Goal: Communication & Community: Answer question/provide support

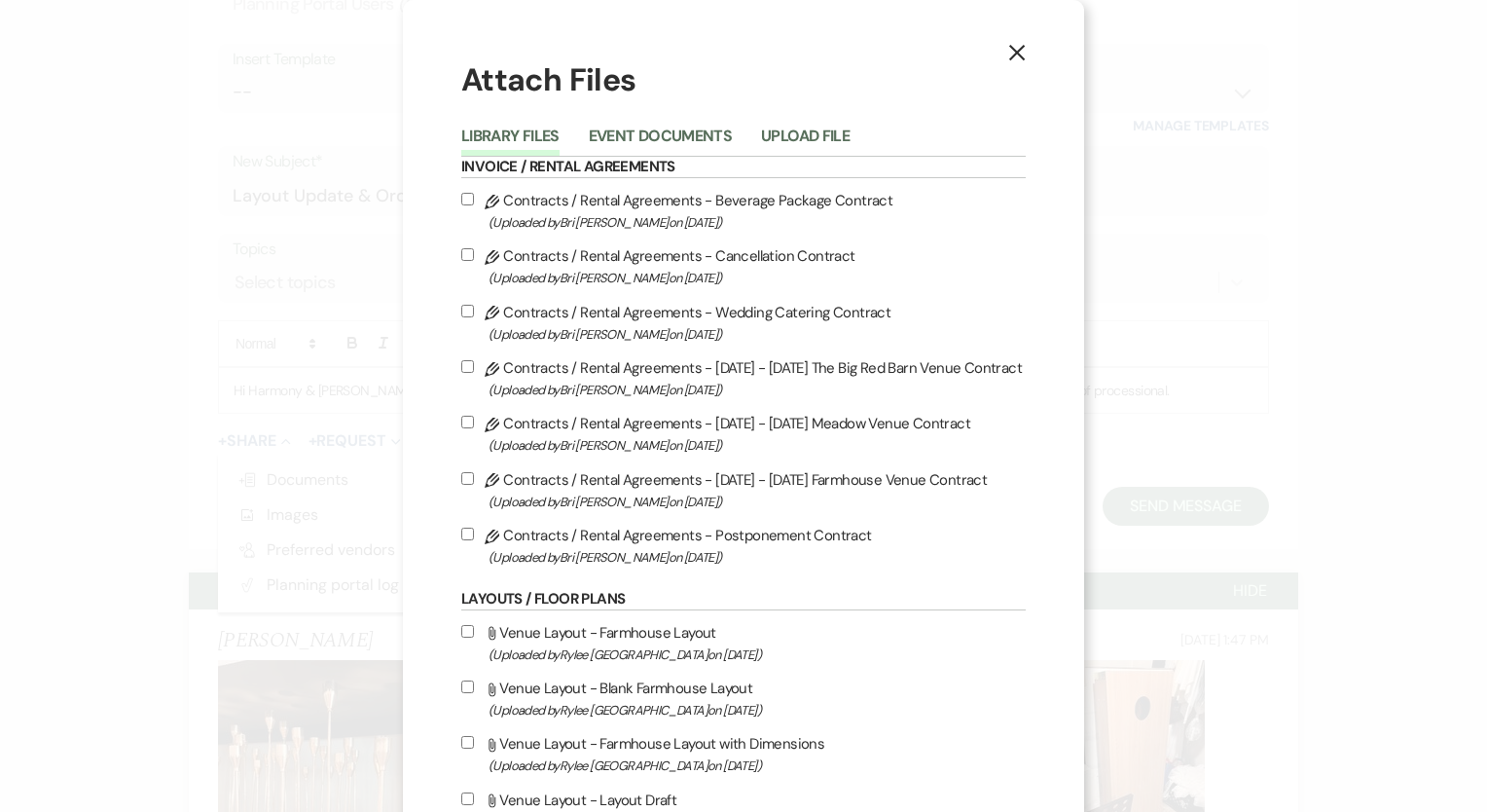
click at [1017, 47] on icon "X" at bounding box center [1017, 53] width 18 height 18
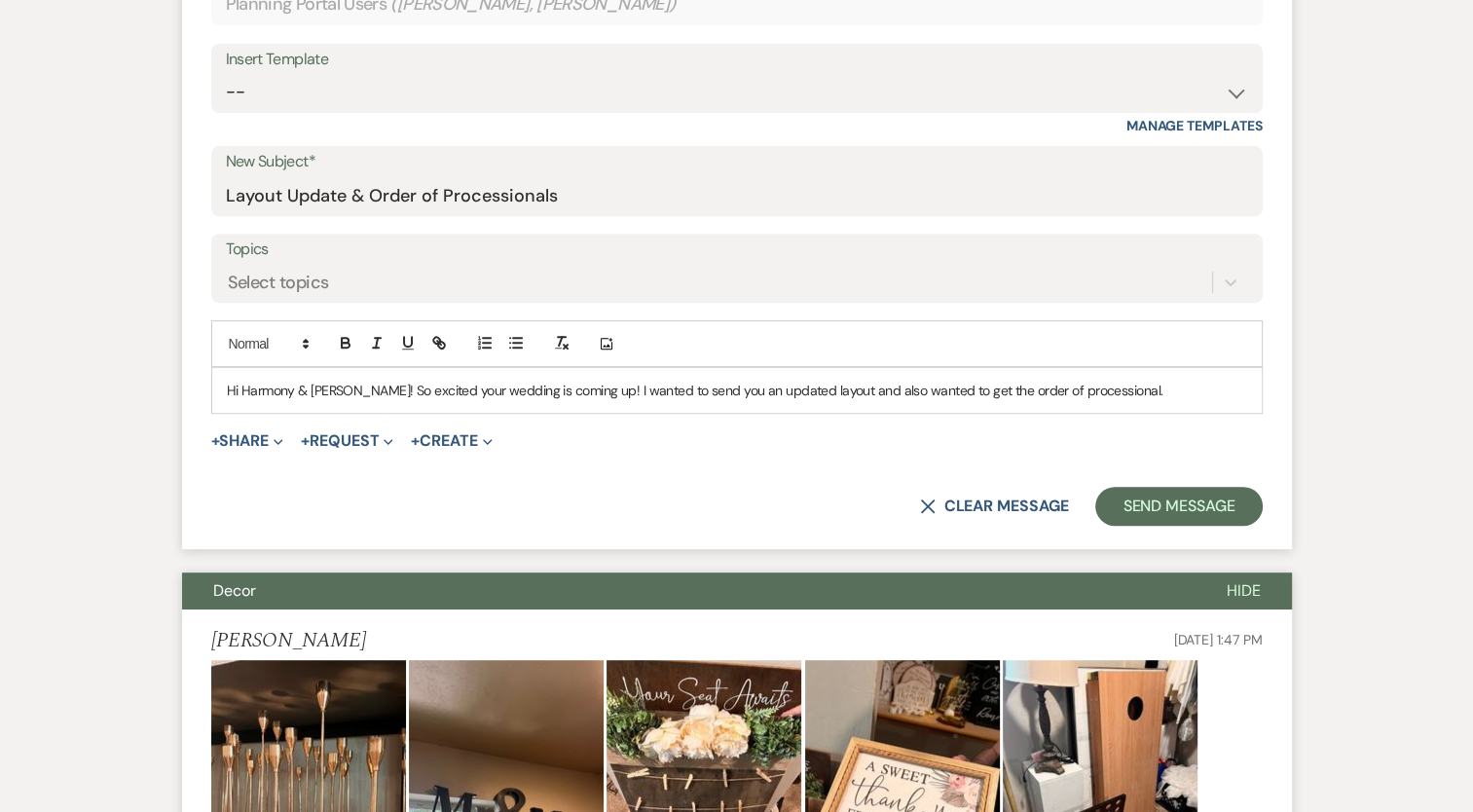
click at [1106, 379] on p "Hi Harmony & [PERSON_NAME]! So excited your wedding is coming up! I wanted to s…" at bounding box center [736, 390] width 1020 height 22
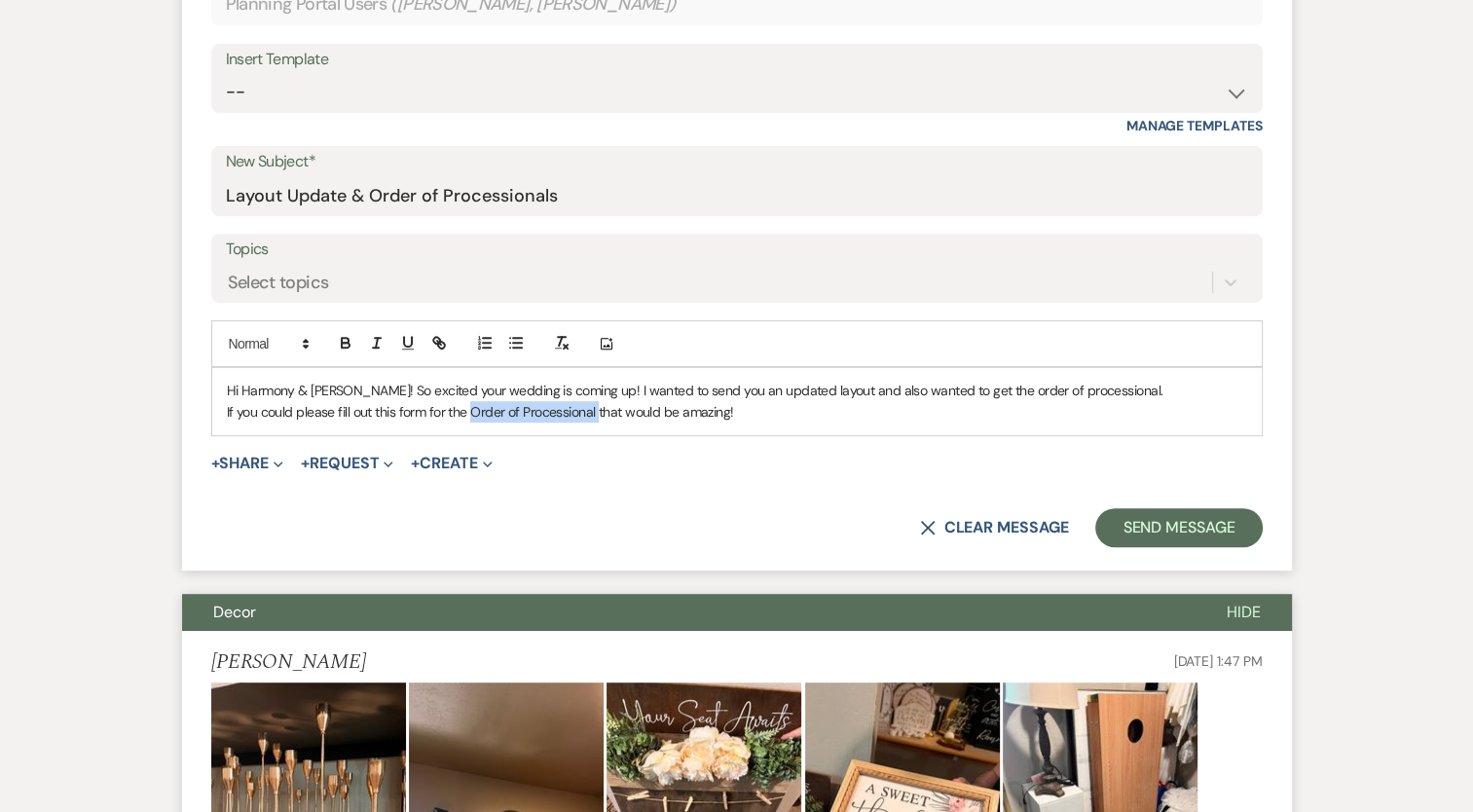
drag, startPoint x: 472, startPoint y: 363, endPoint x: 599, endPoint y: 365, distance: 127.0
click at [599, 401] on p "If you could please fill out this form for the Order of Processional that would…" at bounding box center [736, 411] width 1020 height 22
click at [431, 334] on icon "button" at bounding box center [439, 343] width 18 height 18
paste input "[URL][DOMAIN_NAME]"
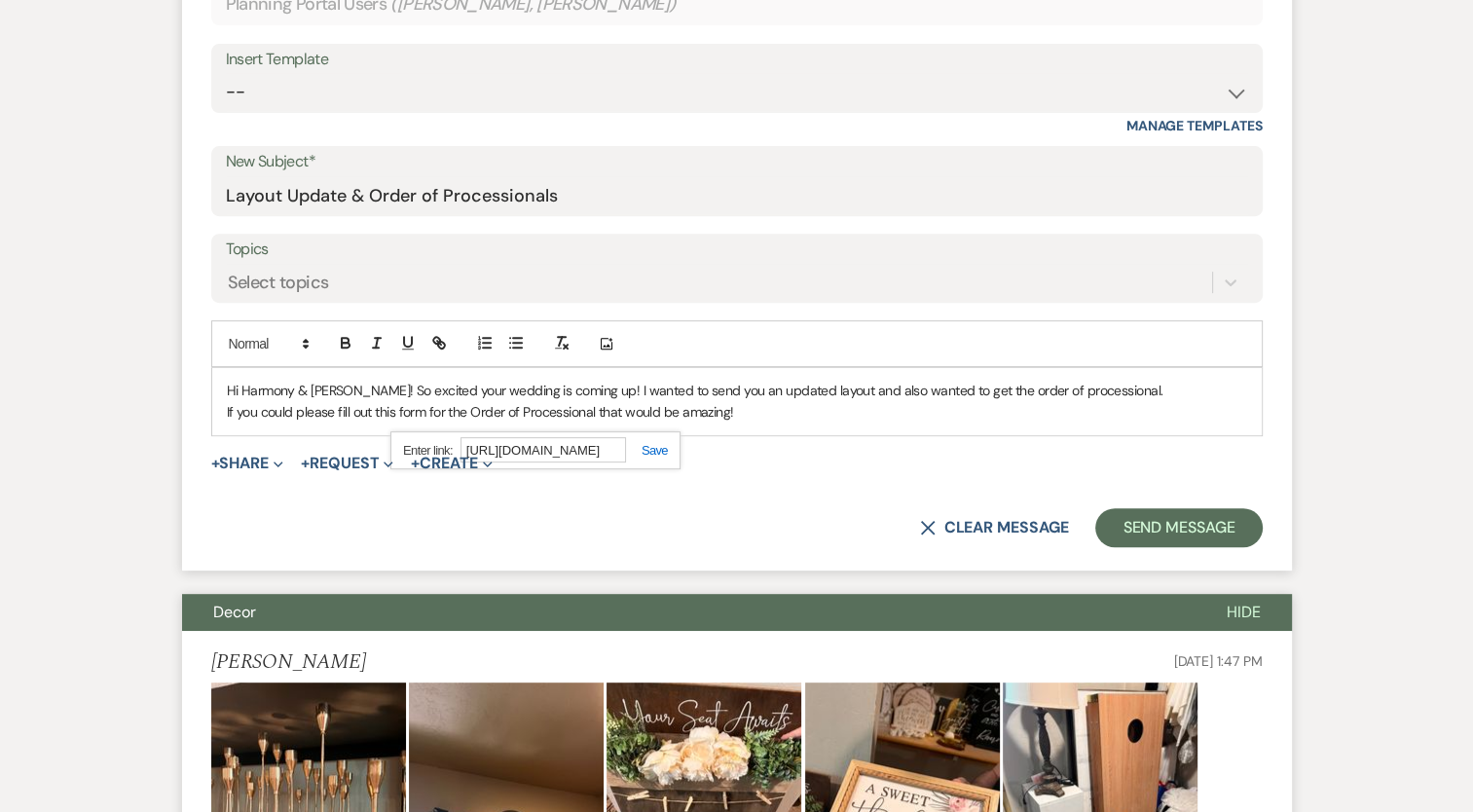
type input "[URL][DOMAIN_NAME]"
click at [651, 443] on link at bounding box center [647, 450] width 42 height 15
click at [737, 375] on div "Hi Harmony & [PERSON_NAME]! So excited your wedding is coming up! I wanted to s…" at bounding box center [737, 402] width 1050 height 68
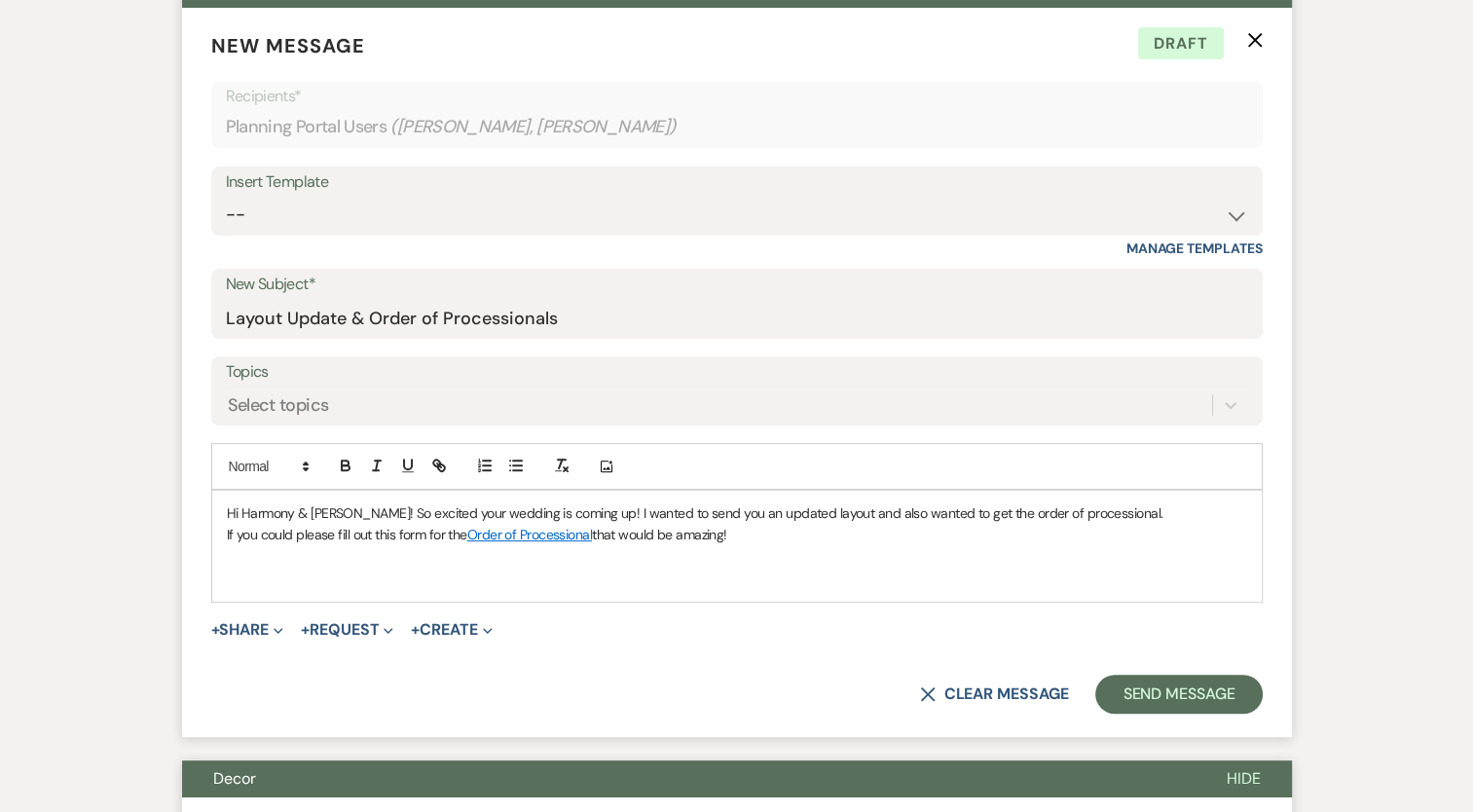
scroll to position [634, 0]
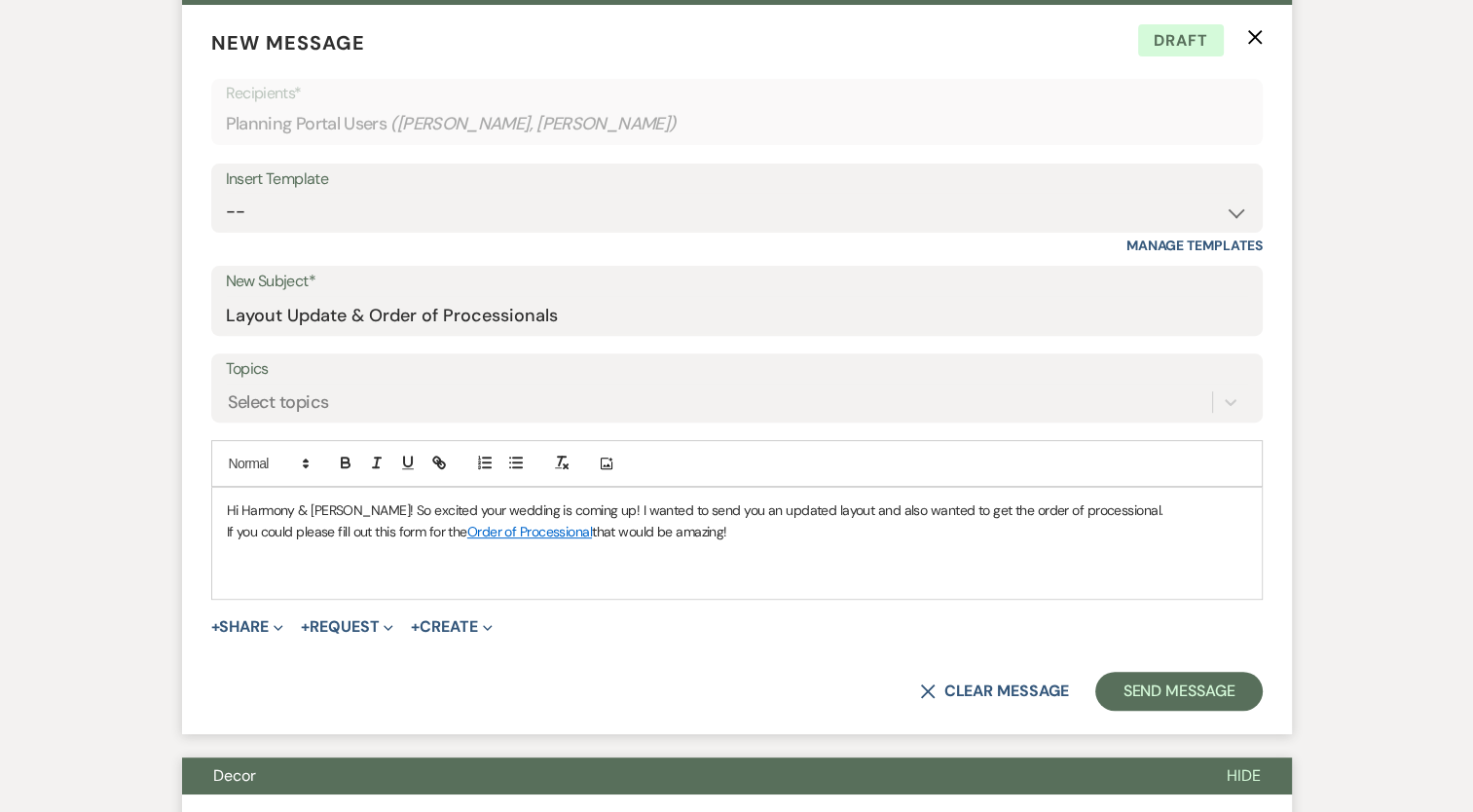
click at [347, 500] on p "Hi Harmony & [PERSON_NAME]! So excited your wedding is coming up! I wanted to s…" at bounding box center [736, 510] width 1020 height 22
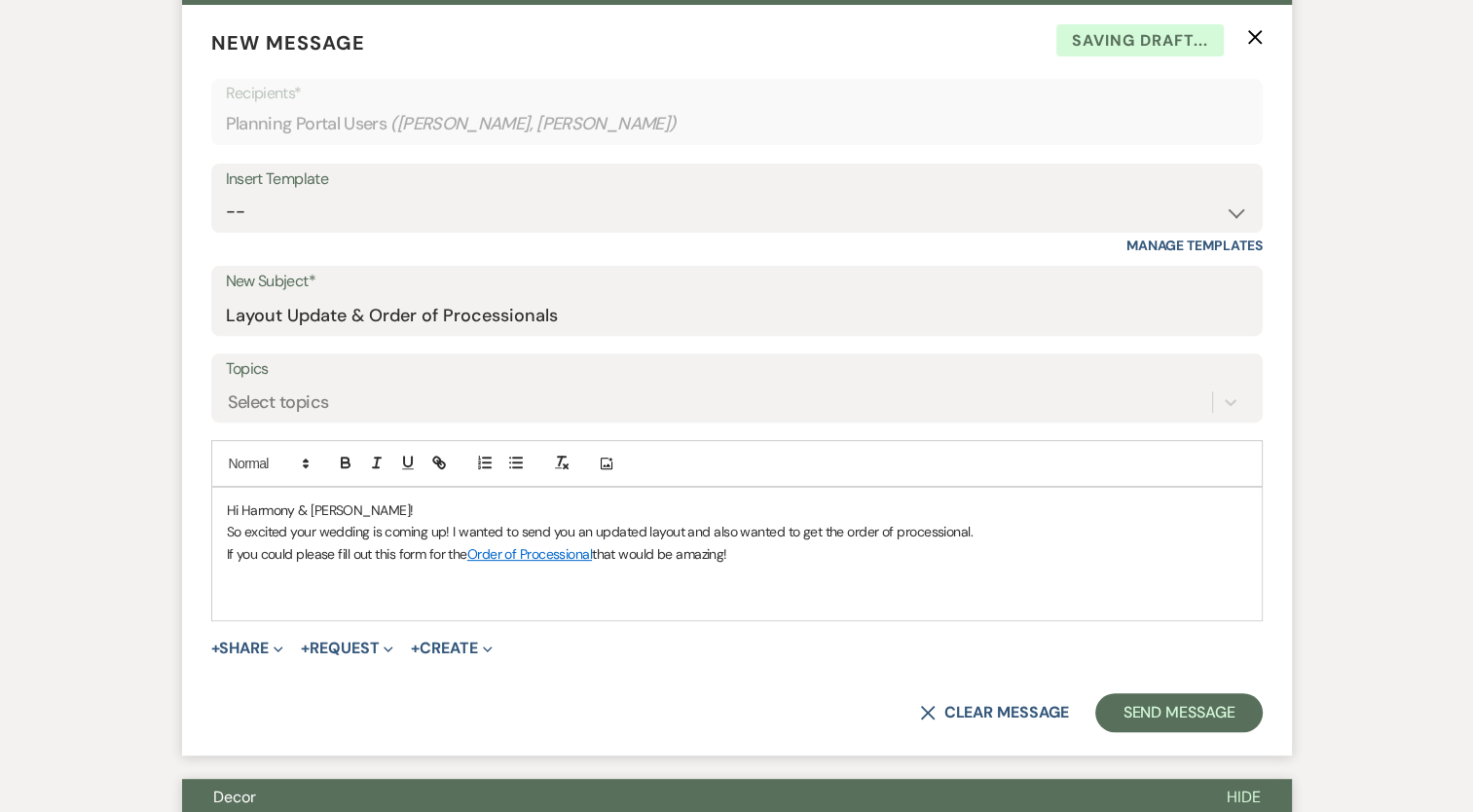
click at [261, 587] on p at bounding box center [736, 597] width 1020 height 22
click at [256, 587] on p at bounding box center [736, 597] width 1020 height 22
click at [249, 564] on p at bounding box center [736, 575] width 1020 height 22
click at [760, 543] on p "If you could please fill out this form for the Order of Processional that would…" at bounding box center [736, 553] width 1020 height 22
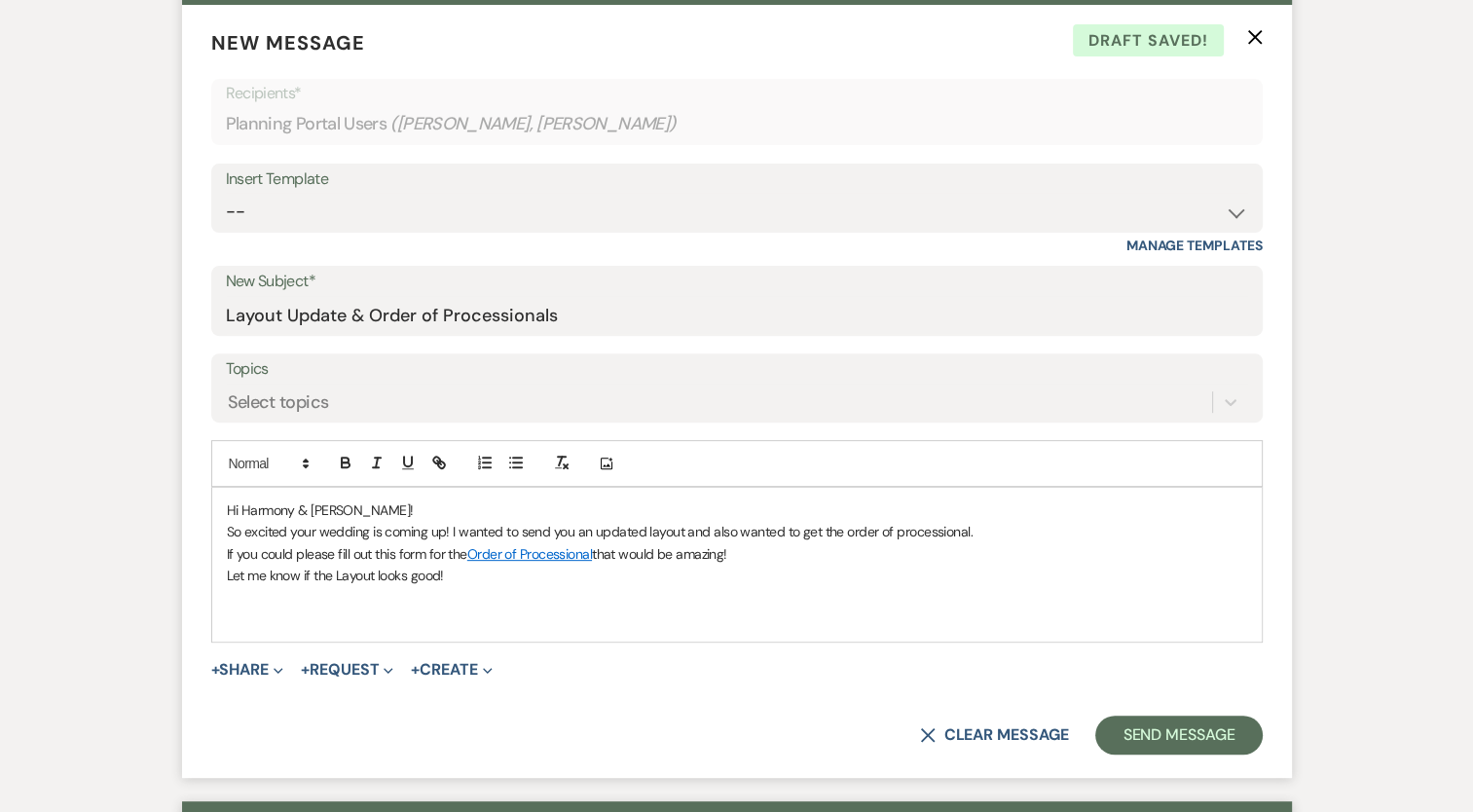
click at [686, 521] on p "So excited your wedding is coming up! I wanted to send you an updated layout an…" at bounding box center [736, 532] width 1020 height 22
click at [441, 564] on p "Let me know if the Layout looks good!" at bounding box center [736, 575] width 1020 height 22
click at [495, 545] on link "Order of Processional" at bounding box center [529, 553] width 124 height 18
click at [293, 608] on p at bounding box center [736, 619] width 1020 height 22
click at [479, 564] on p "Let me know if the Layout looks good!" at bounding box center [736, 575] width 1020 height 22
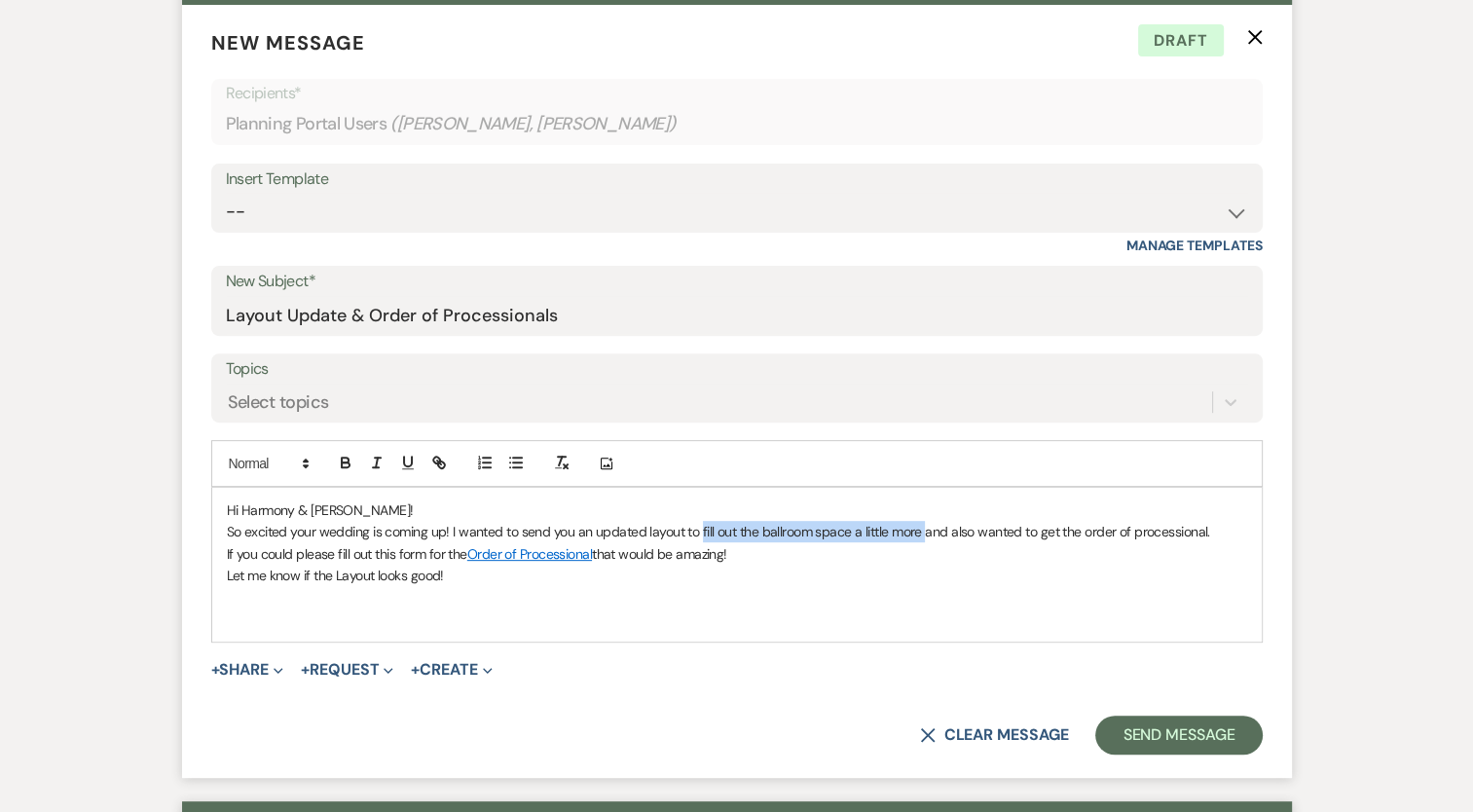
drag, startPoint x: 920, startPoint y: 485, endPoint x: 697, endPoint y: 481, distance: 223.0
click at [697, 521] on p "So excited your wedding is coming up! I wanted to send you an updated layout to…" at bounding box center [736, 532] width 1020 height 22
click at [487, 564] on p "Let me know if the Layout looks good!" at bounding box center [736, 575] width 1020 height 22
click at [430, 608] on p at bounding box center [736, 619] width 1020 height 22
click at [242, 662] on button "+ Share Expand" at bounding box center [248, 670] width 74 height 16
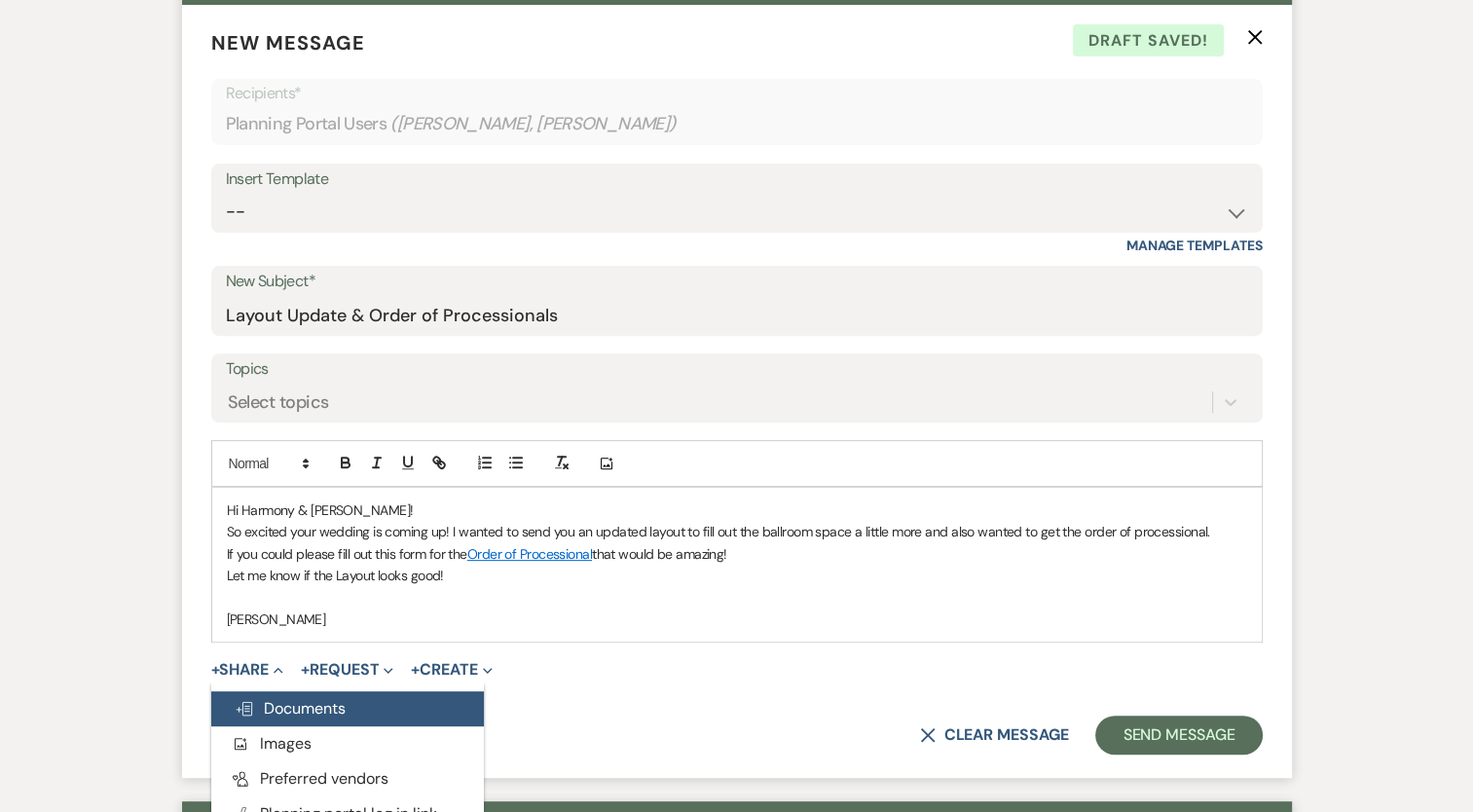
click at [273, 697] on span "Doc Upload Documents" at bounding box center [289, 707] width 111 height 21
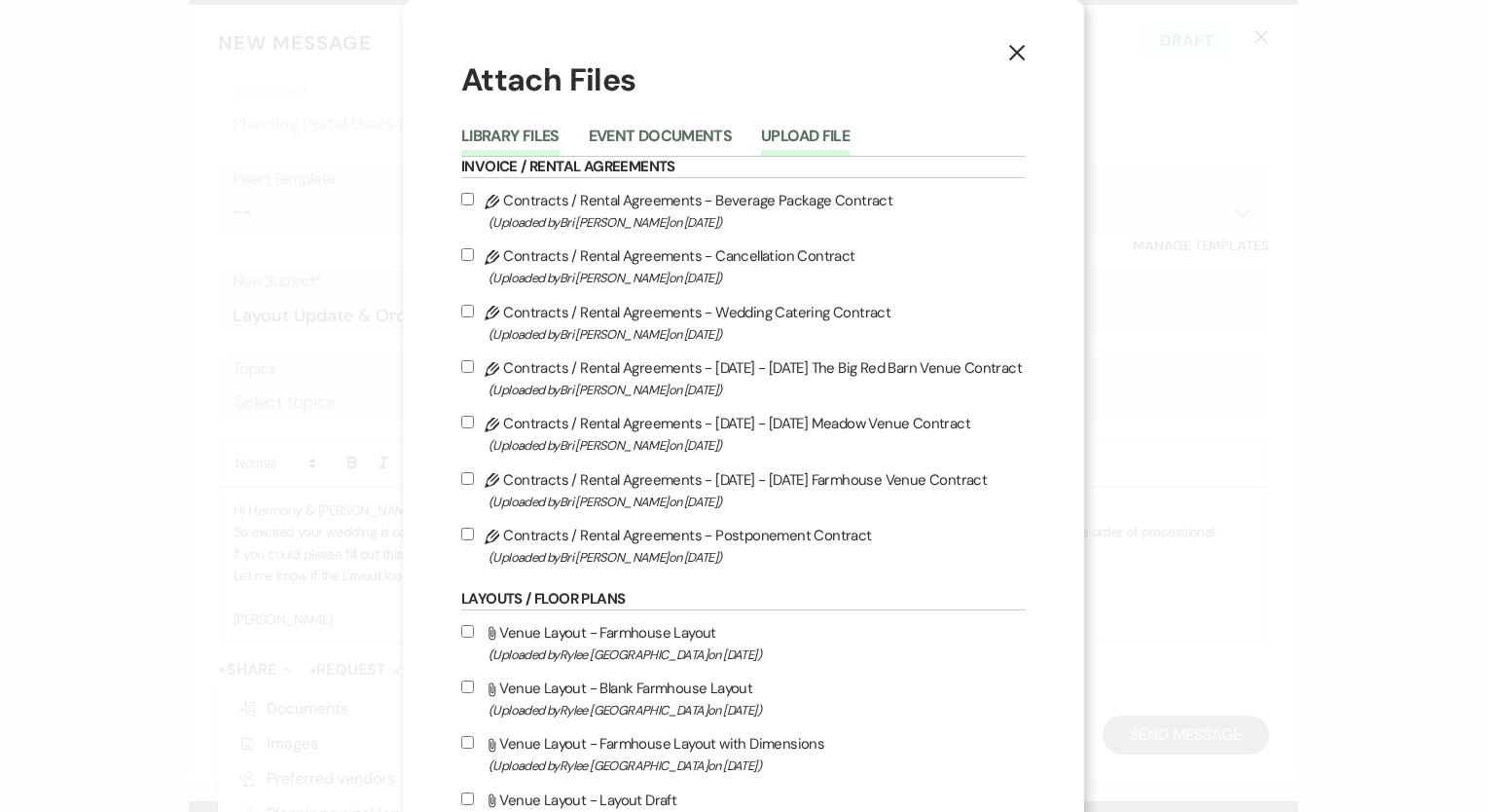
click at [792, 130] on button "Upload File" at bounding box center [805, 142] width 88 height 27
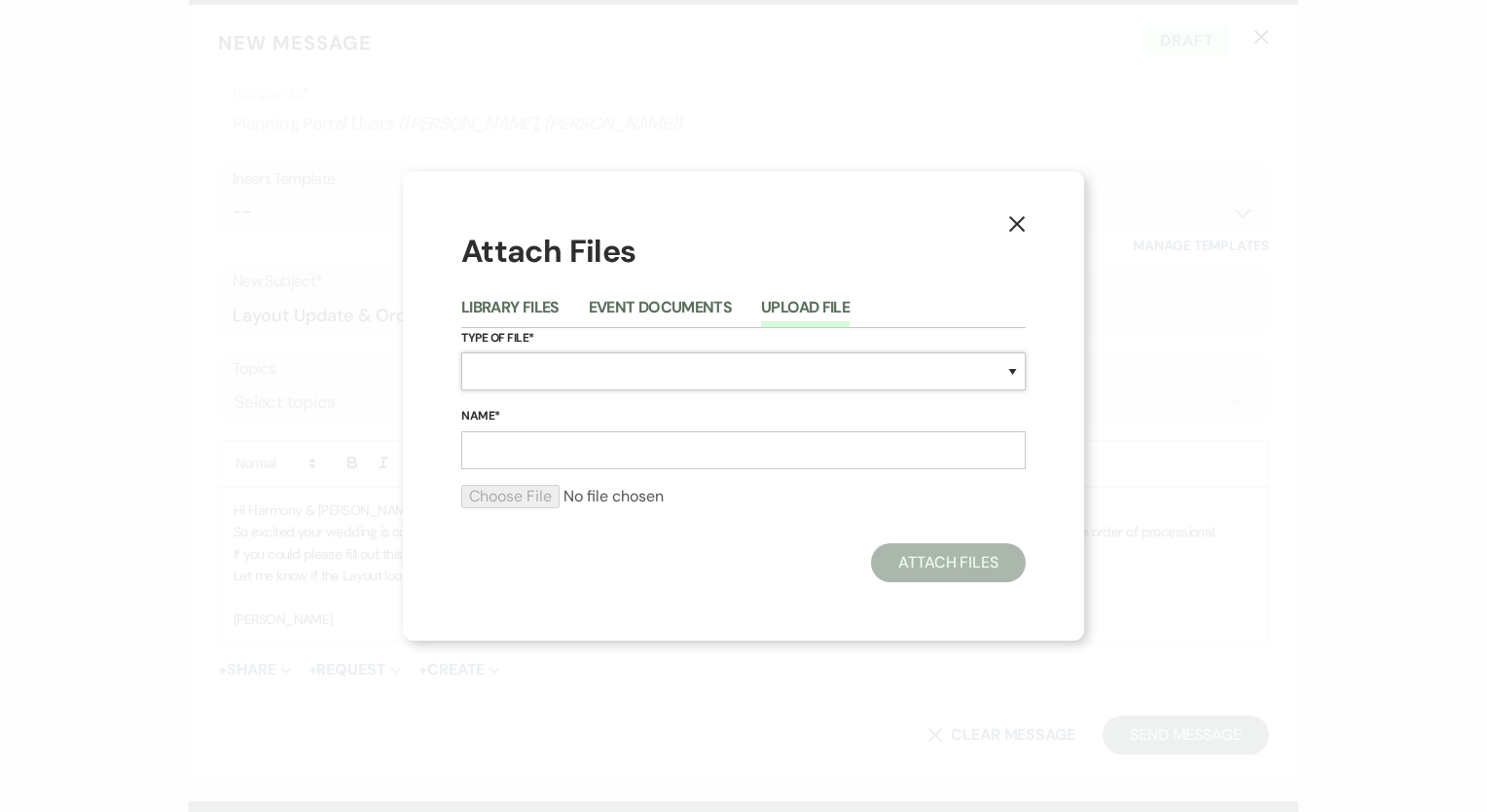
click at [520, 361] on select "Special Event Insurance Vendor Certificate of Insurance Contracts / Rental Agre…" at bounding box center [744, 371] width 564 height 38
select select "25"
click at [461, 353] on select "Special Event Insurance Vendor Certificate of Insurance Contracts / Rental Agre…" at bounding box center [744, 371] width 564 height 38
click at [549, 443] on input "Name*" at bounding box center [744, 450] width 564 height 38
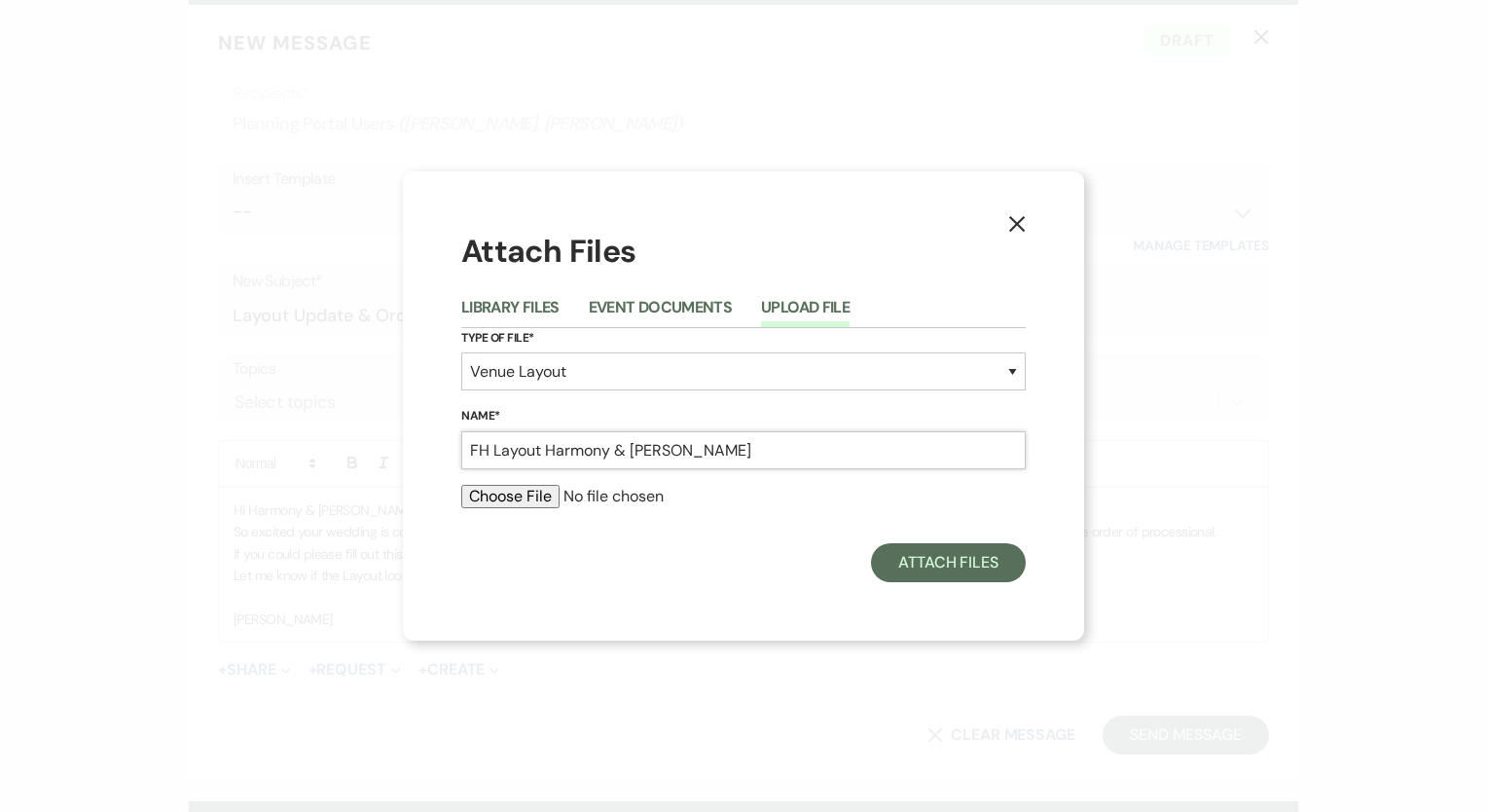
type input "FH Layout Harmony & [PERSON_NAME]"
click at [525, 494] on input "file" at bounding box center [744, 497] width 564 height 24
click at [523, 501] on input "file" at bounding box center [744, 497] width 564 height 24
type input "C:\fakepath\FH BegayCox Layout (1).pdf"
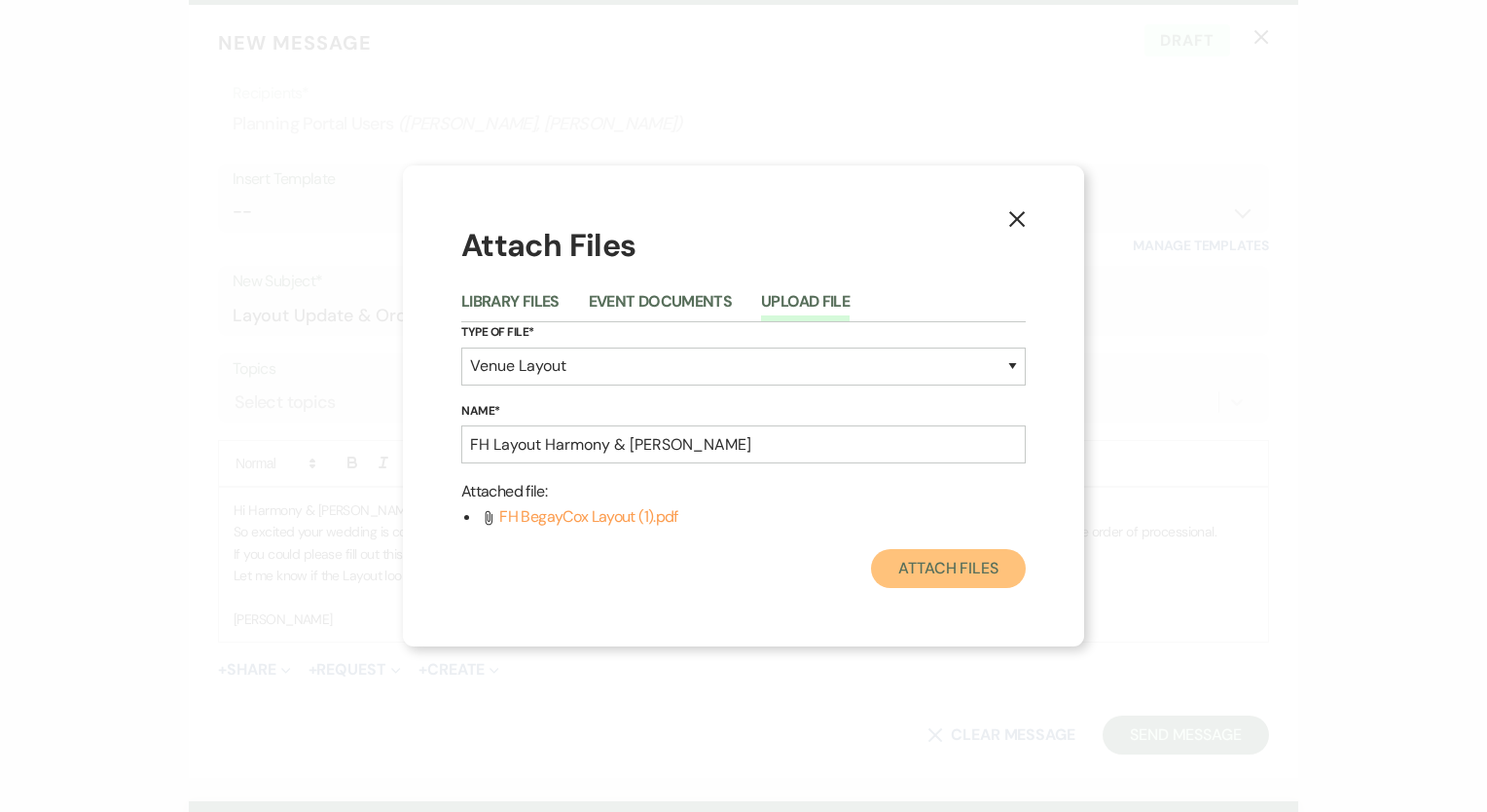
click at [944, 574] on button "Attach Files" at bounding box center [948, 568] width 155 height 39
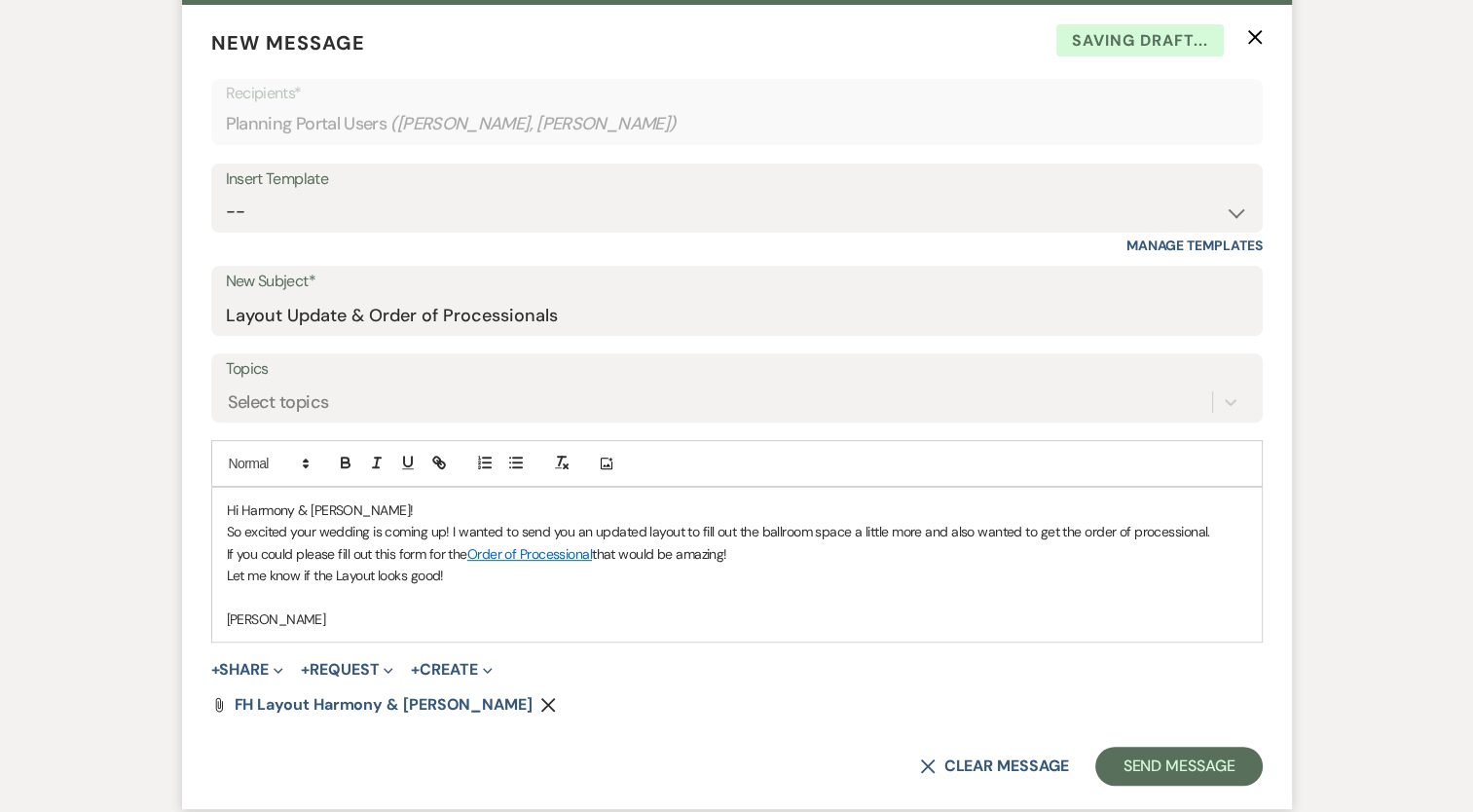
click at [471, 564] on p "Let me know if the Layout looks good!" at bounding box center [736, 575] width 1020 height 22
drag, startPoint x: 923, startPoint y: 485, endPoint x: 1215, endPoint y: 491, distance: 292.1
click at [1215, 521] on p "So excited your wedding is coming up! I wanted to send you an updated layout to…" at bounding box center [736, 532] width 1020 height 22
click at [1197, 521] on p "So excited your wedding is coming up! I wanted to send you an updated layout to…" at bounding box center [736, 532] width 1020 height 22
click at [760, 564] on p "Let me know if the Layout looks good!" at bounding box center [736, 575] width 1020 height 22
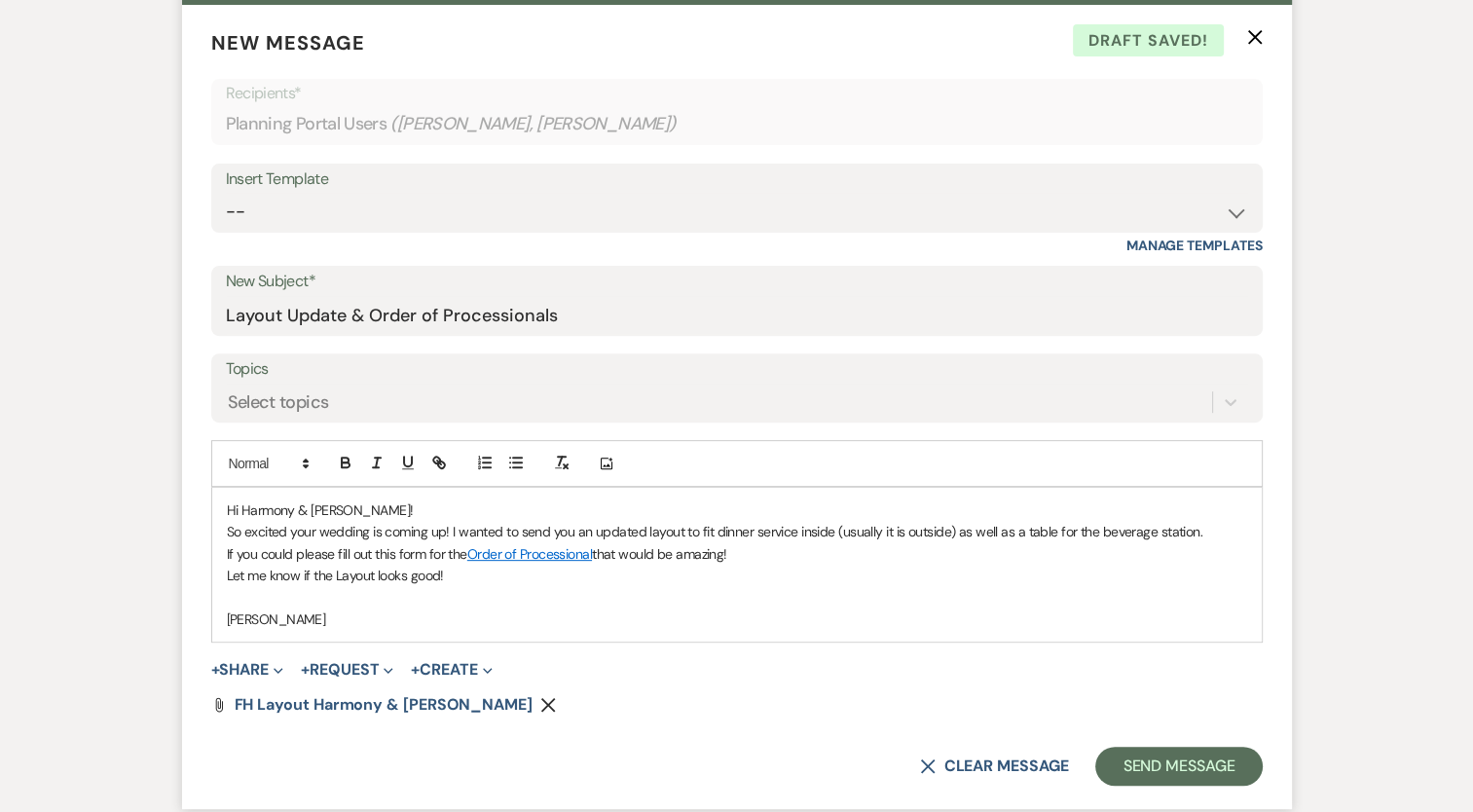
click at [599, 543] on p "If you could please fill out this form for the Order of Processional that would…" at bounding box center [736, 553] width 1020 height 22
click at [467, 608] on p "[PERSON_NAME]" at bounding box center [736, 619] width 1020 height 22
click at [1159, 746] on button "Send Message" at bounding box center [1179, 766] width 167 height 39
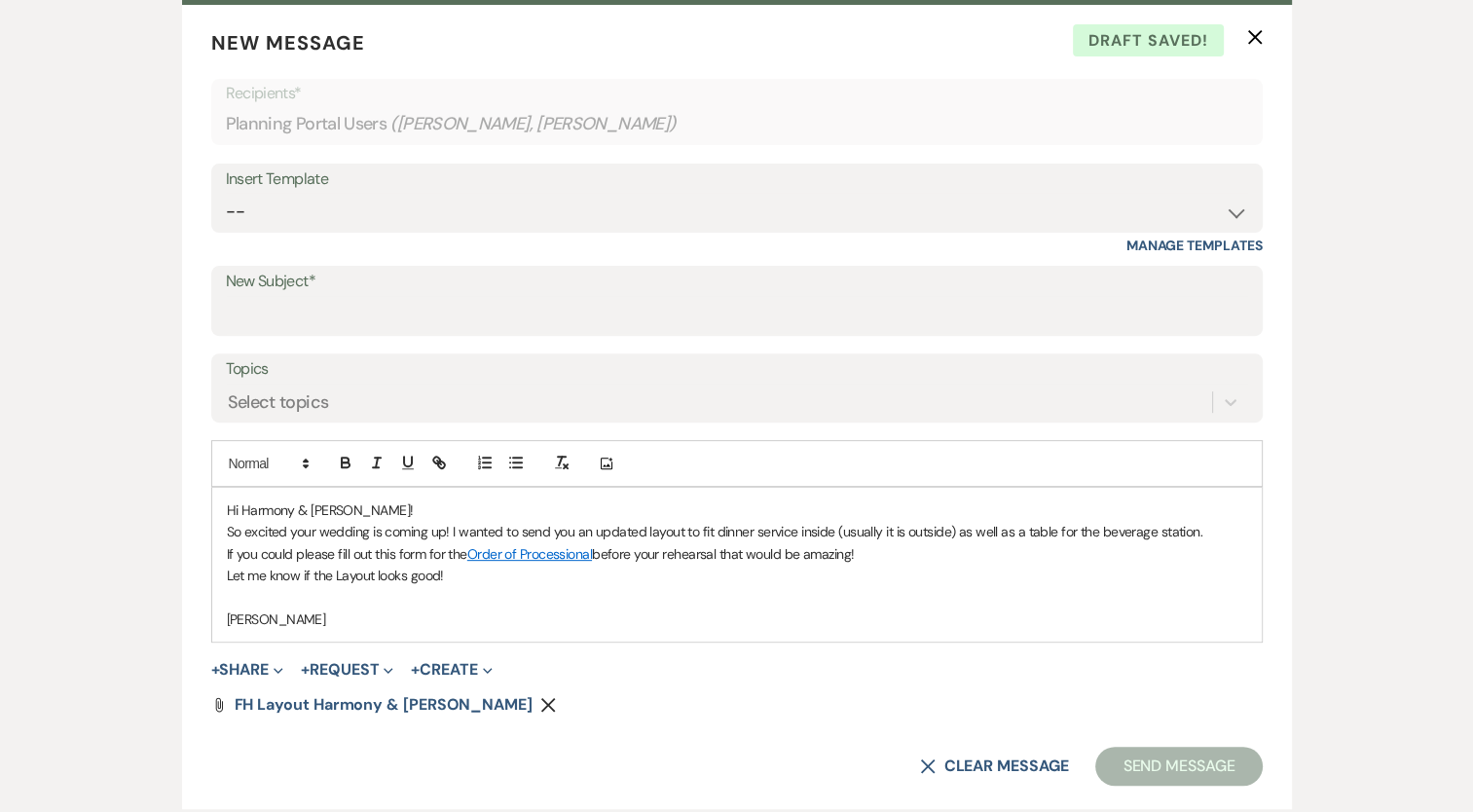
scroll to position [0, 0]
